Goal: Task Accomplishment & Management: Complete application form

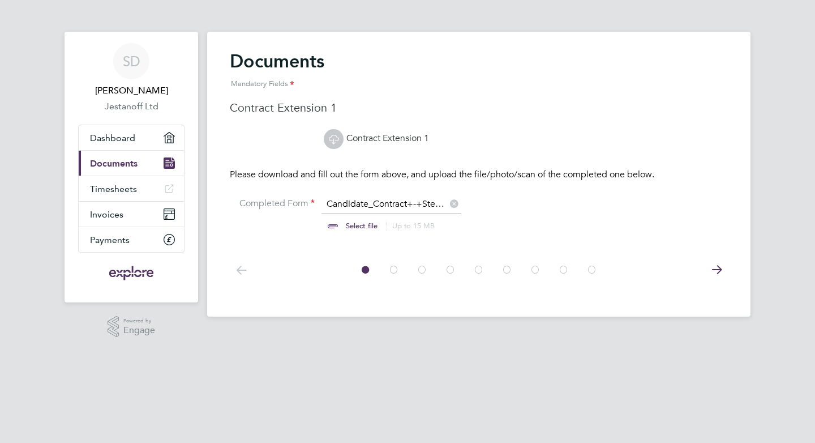
scroll to position [15, 140]
click at [414, 203] on input "file" at bounding box center [373, 215] width 178 height 34
type input "C:\fakepath\Candidate_Contract+-+Stefan+Dzhestanov+EXT1.pdf"
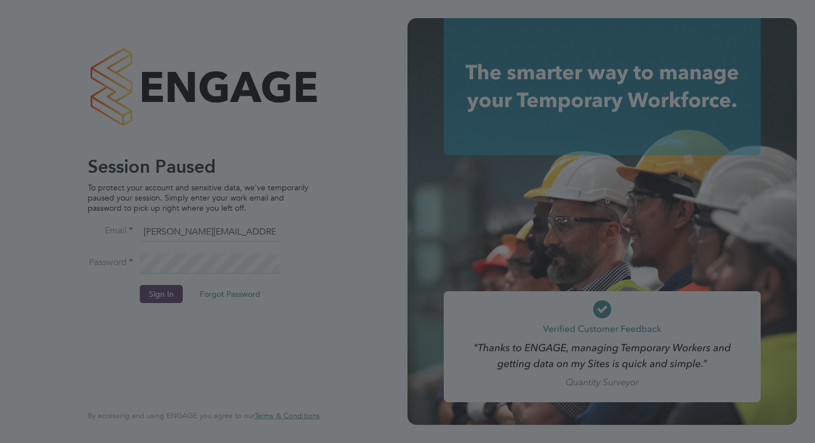
click at [165, 298] on div at bounding box center [407, 221] width 815 height 443
click at [308, 280] on div at bounding box center [407, 221] width 815 height 443
click at [308, 281] on div at bounding box center [407, 221] width 815 height 443
click at [154, 303] on div at bounding box center [407, 221] width 815 height 443
click at [204, 325] on div at bounding box center [407, 221] width 815 height 443
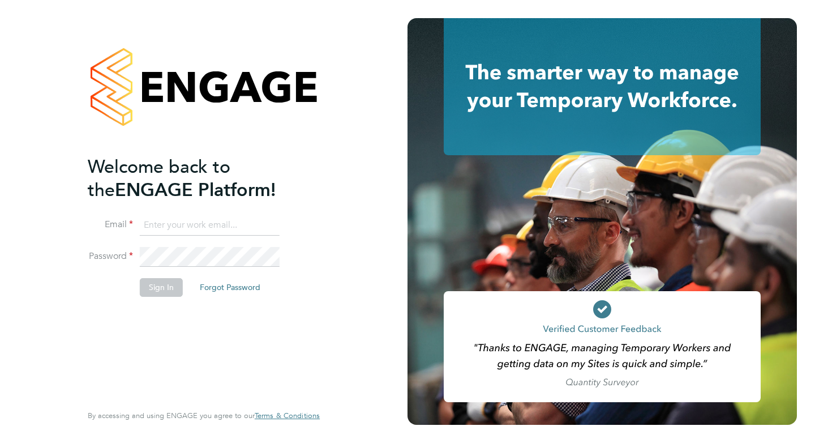
type input "stefan@dzhestanov.email"
click at [161, 306] on li "Sign In Forgot Password" at bounding box center [198, 292] width 221 height 29
click at [161, 289] on button "Sign In" at bounding box center [161, 287] width 43 height 18
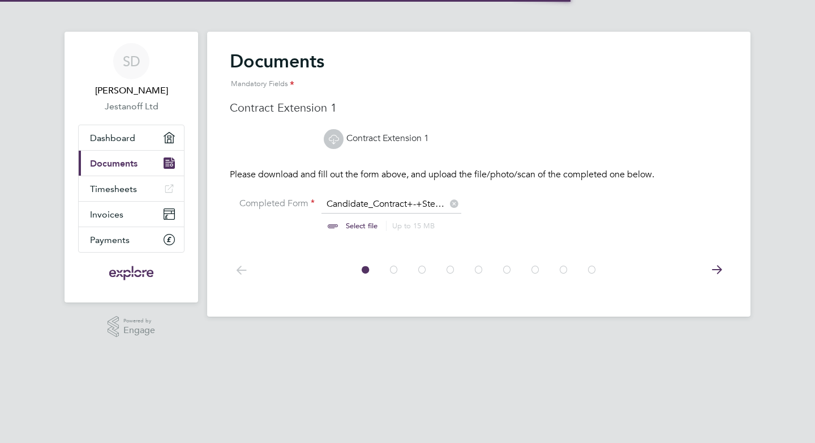
scroll to position [15, 140]
click at [383, 209] on input "file" at bounding box center [373, 215] width 178 height 34
type input "C:\fakepath\Candidate_Contract+-+[PERSON_NAME]+[PERSON_NAME]+EXT1.pdf"
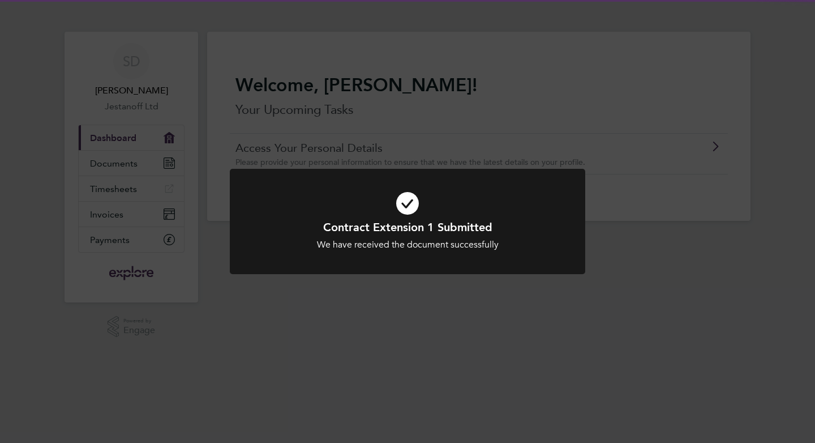
click at [622, 263] on div "Contract Extension 1 Submitted We have received the document successfully Cance…" at bounding box center [407, 221] width 815 height 443
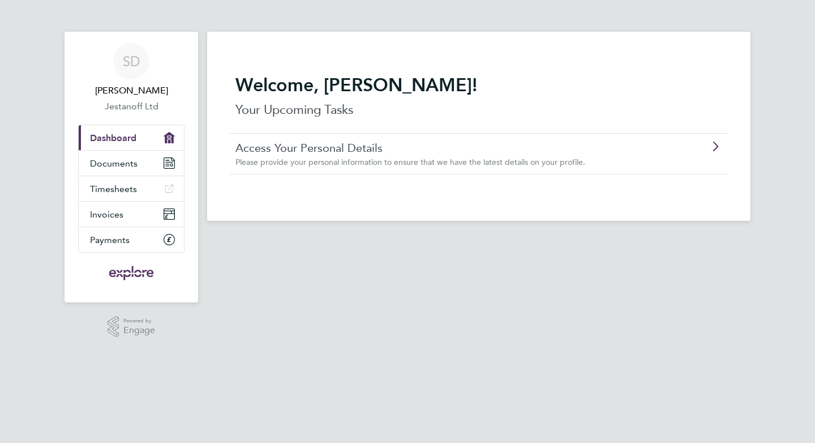
click at [714, 149] on icon at bounding box center [715, 146] width 14 height 9
